Goal: Find specific page/section: Find specific page/section

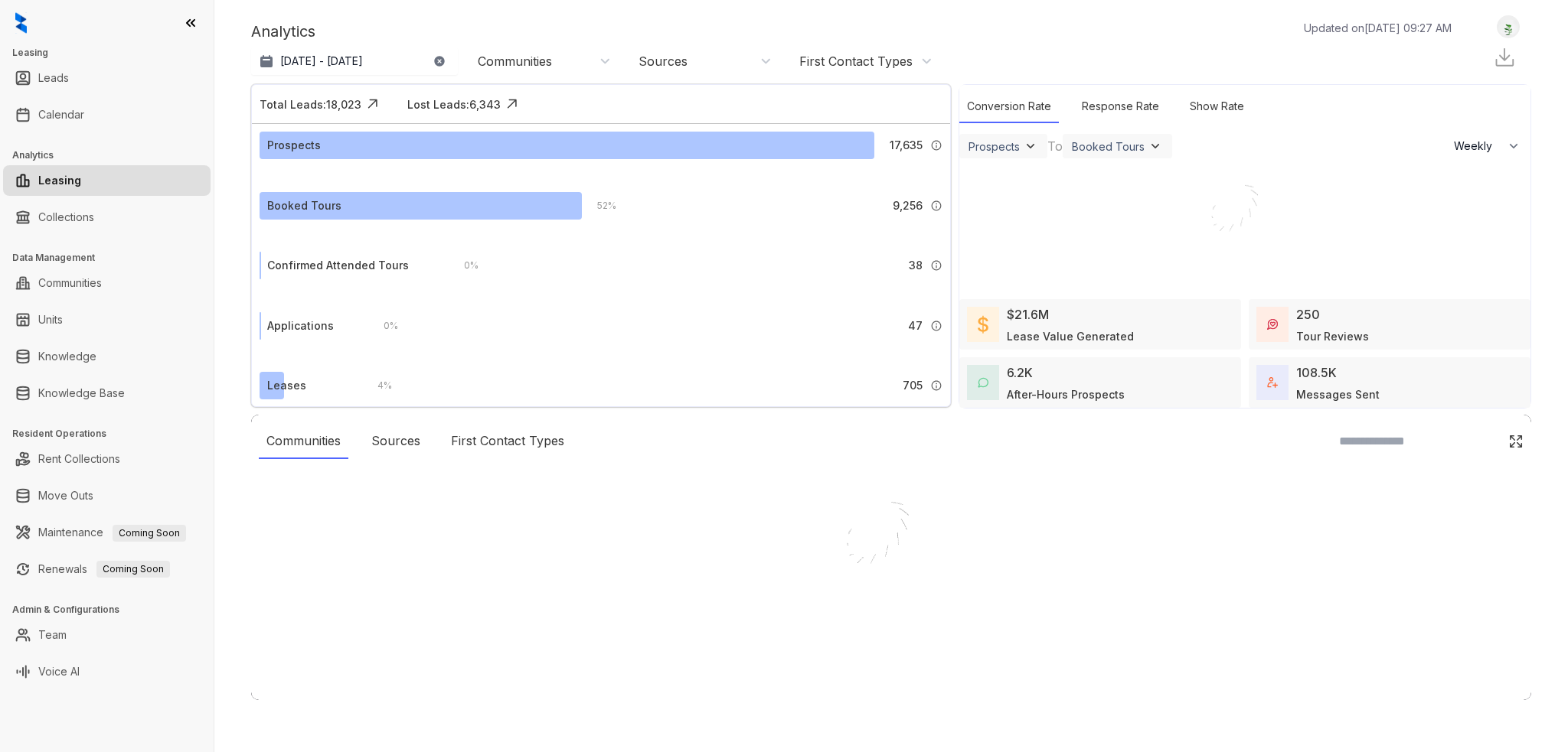
select select "******"
click at [73, 123] on div at bounding box center [784, 376] width 1568 height 752
click at [80, 114] on link "Calendar" at bounding box center [61, 114] width 46 height 31
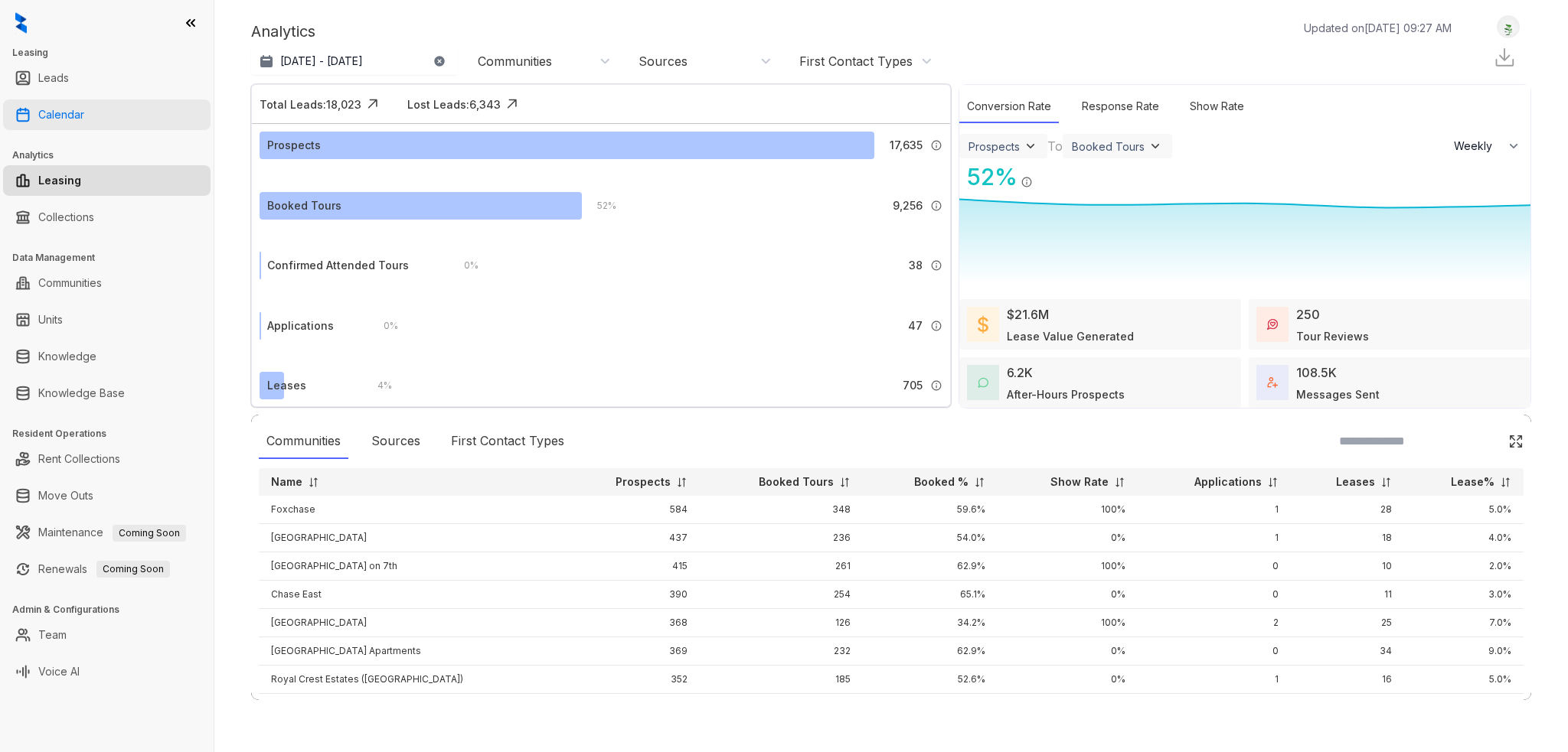
click at [81, 116] on link "Calendar" at bounding box center [61, 114] width 46 height 31
click at [67, 119] on link "Calendar" at bounding box center [61, 114] width 46 height 31
click at [78, 116] on link "Calendar" at bounding box center [61, 114] width 46 height 31
